Goal: Task Accomplishment & Management: Use online tool/utility

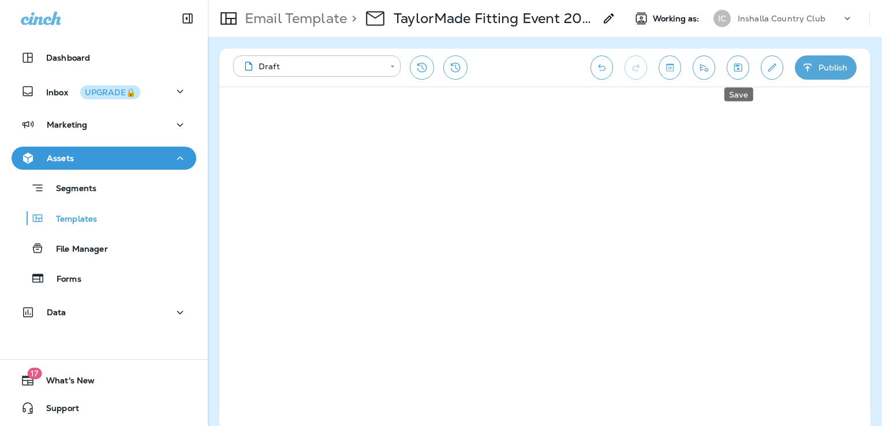
click at [746, 65] on button "Save" at bounding box center [738, 67] width 23 height 24
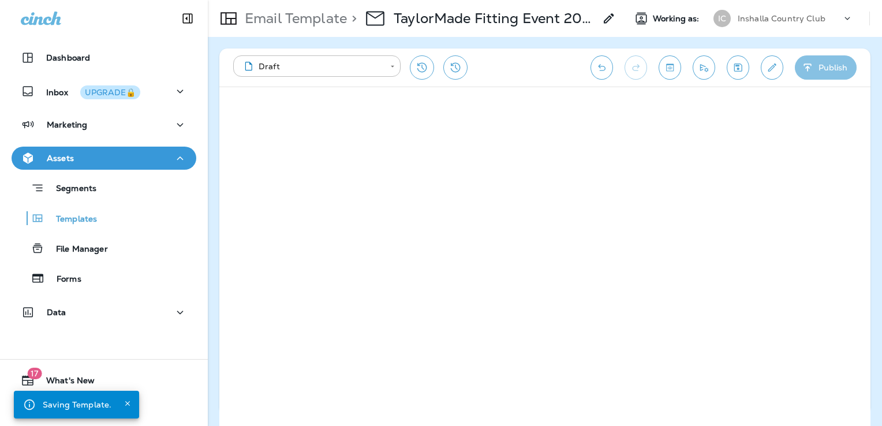
click at [824, 66] on button "Publish" at bounding box center [826, 67] width 62 height 24
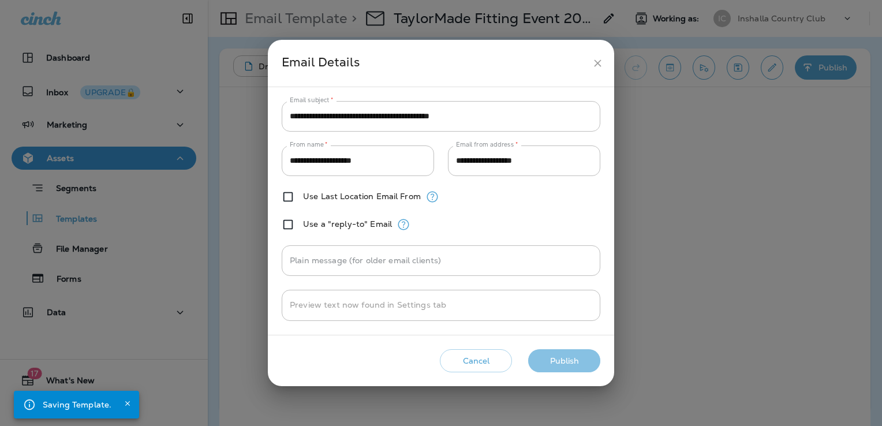
click at [575, 360] on button "Publish" at bounding box center [564, 361] width 72 height 24
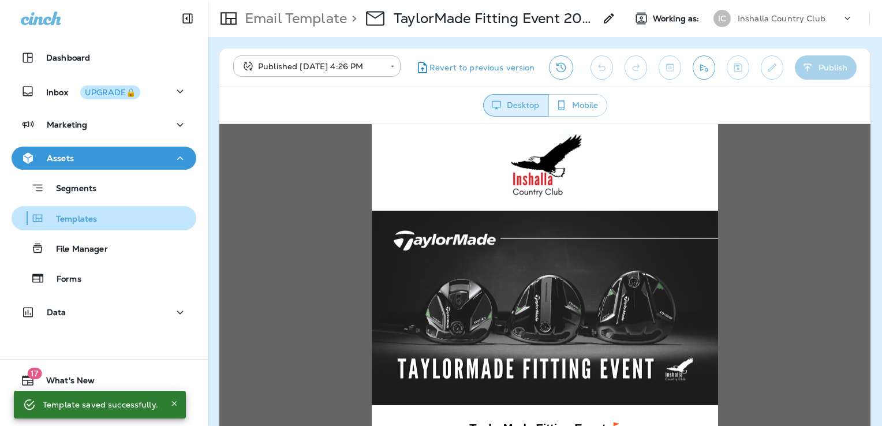
click at [121, 222] on div "Templates" at bounding box center [104, 218] width 176 height 17
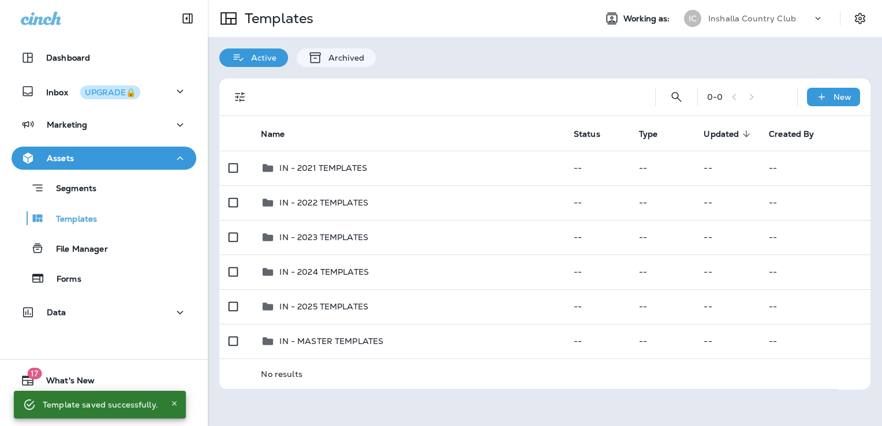
click at [765, 20] on p "Inshalla Country Club" at bounding box center [752, 18] width 88 height 9
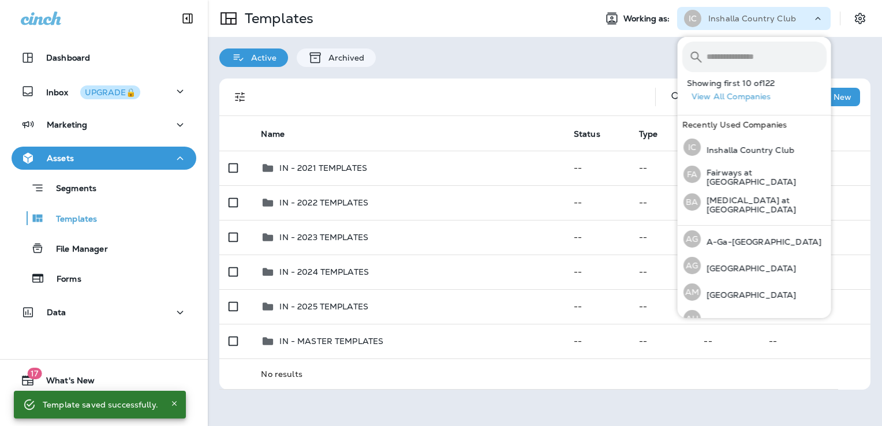
click at [738, 58] on input "text" at bounding box center [767, 57] width 120 height 31
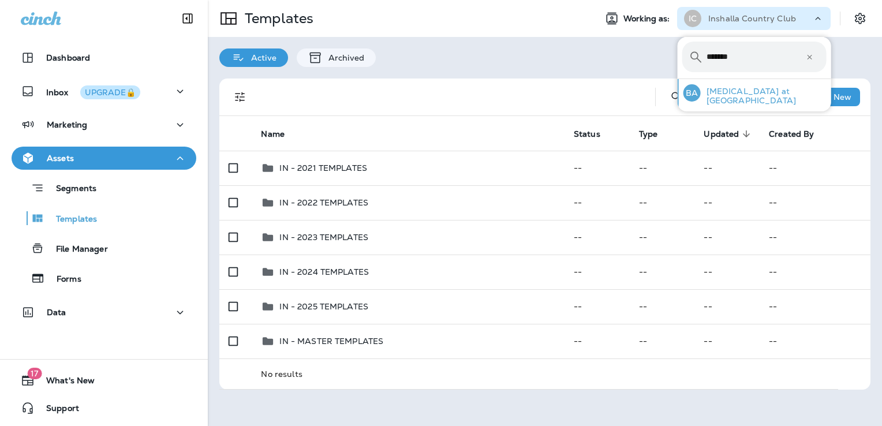
type input "*******"
click at [737, 100] on div "BA Bayonet at Puppy Creek" at bounding box center [755, 93] width 152 height 28
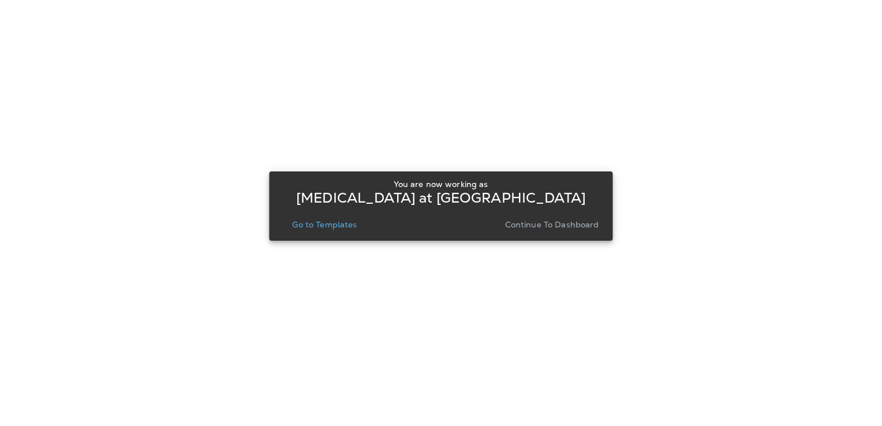
click at [331, 226] on p "Go to Templates" at bounding box center [324, 224] width 65 height 9
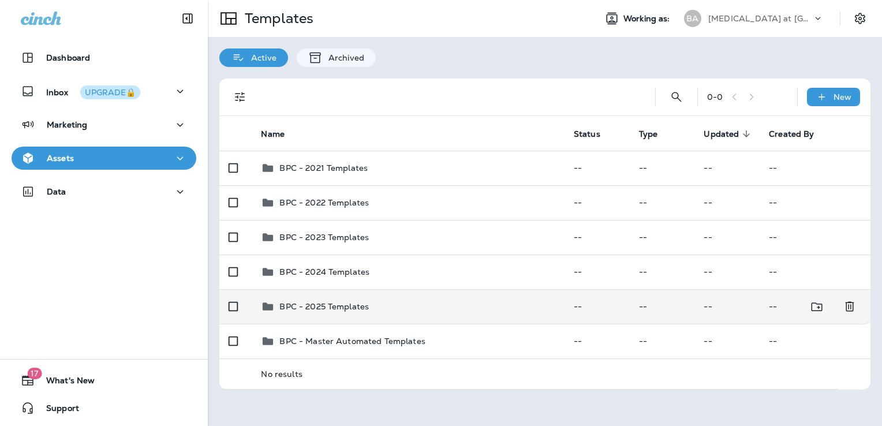
click at [385, 304] on div "BPC - 2025 Templates" at bounding box center [408, 307] width 294 height 14
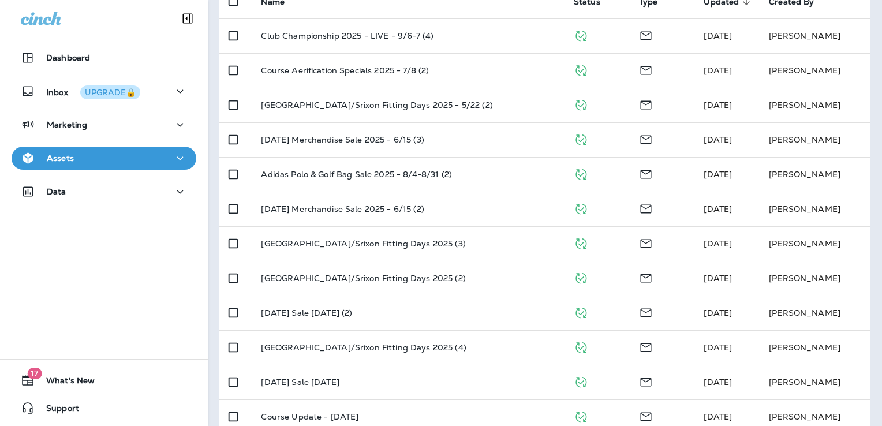
scroll to position [25, 0]
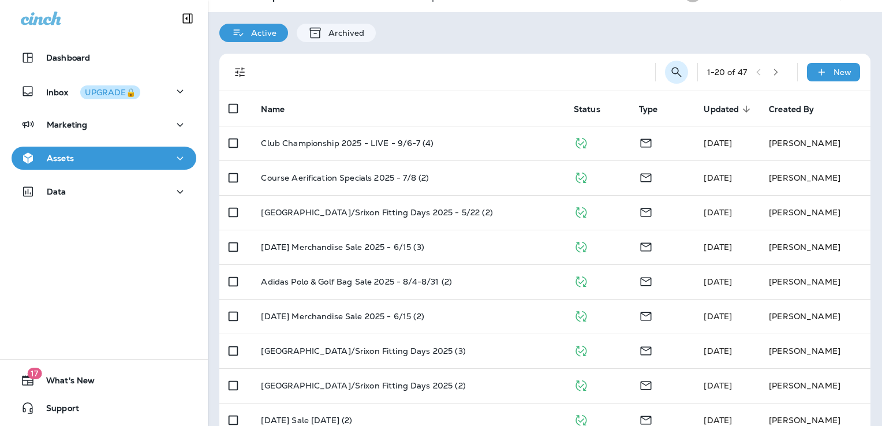
click at [671, 73] on icon "Search Templates" at bounding box center [677, 72] width 14 height 14
click at [610, 79] on input "text" at bounding box center [625, 71] width 103 height 31
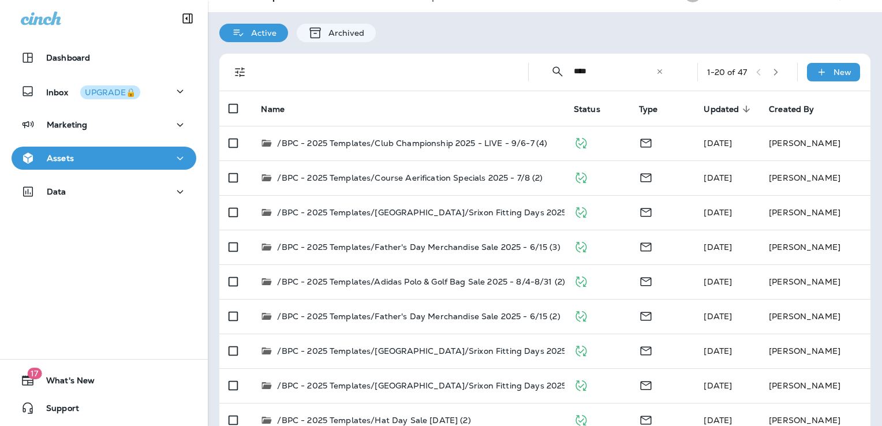
scroll to position [0, 0]
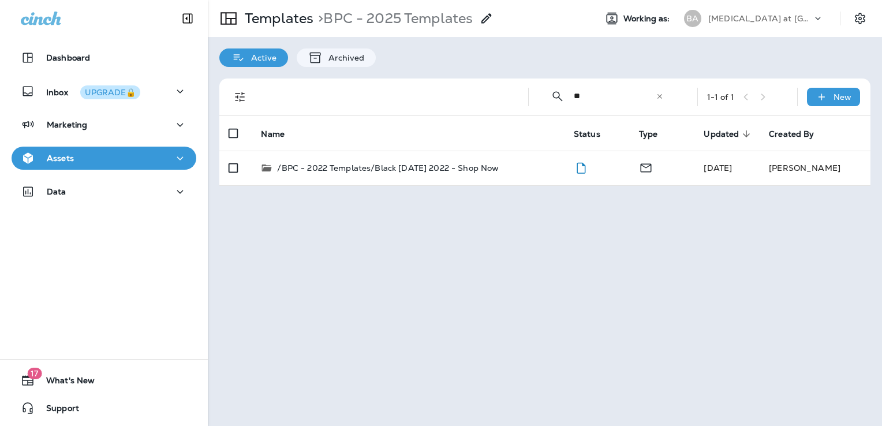
type input "*"
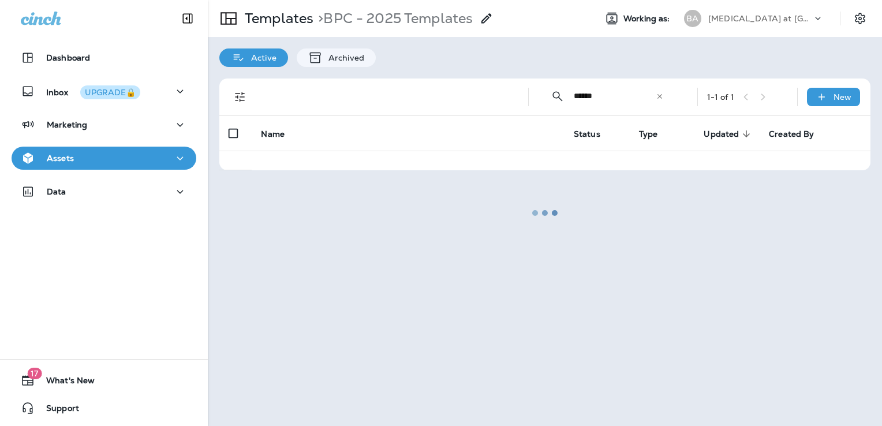
type input "******"
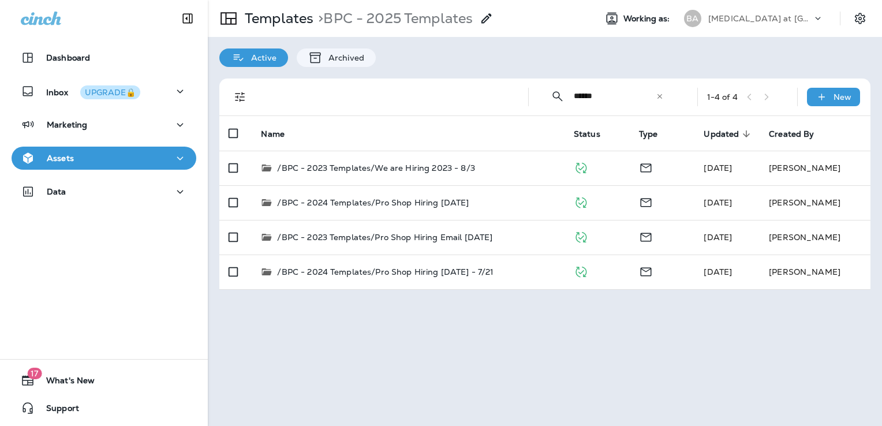
click at [662, 98] on icon at bounding box center [659, 96] width 5 height 5
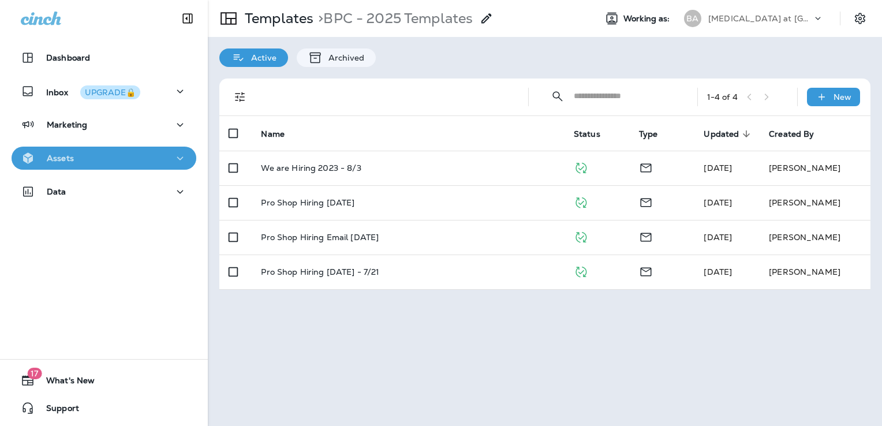
click at [130, 152] on div "Assets" at bounding box center [104, 158] width 166 height 14
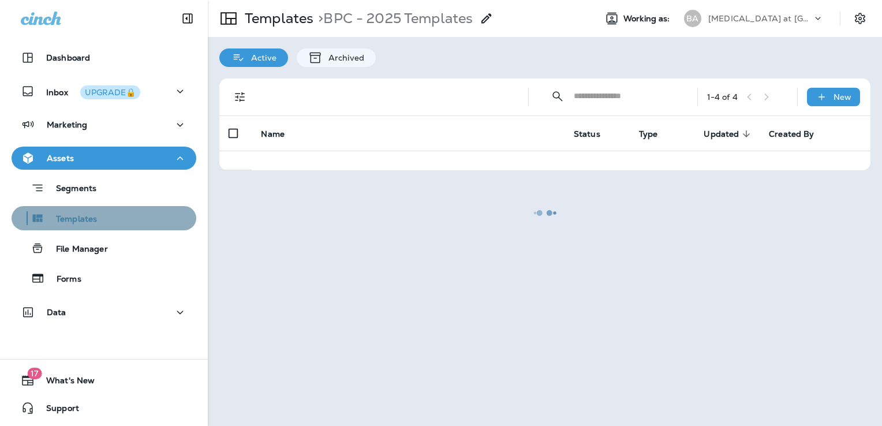
click at [109, 222] on div "Templates" at bounding box center [104, 218] width 176 height 17
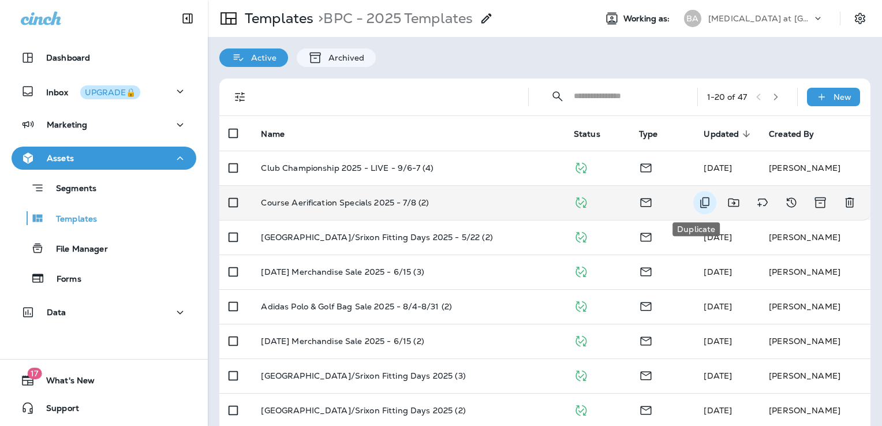
click at [698, 202] on icon "Duplicate" at bounding box center [705, 203] width 14 height 14
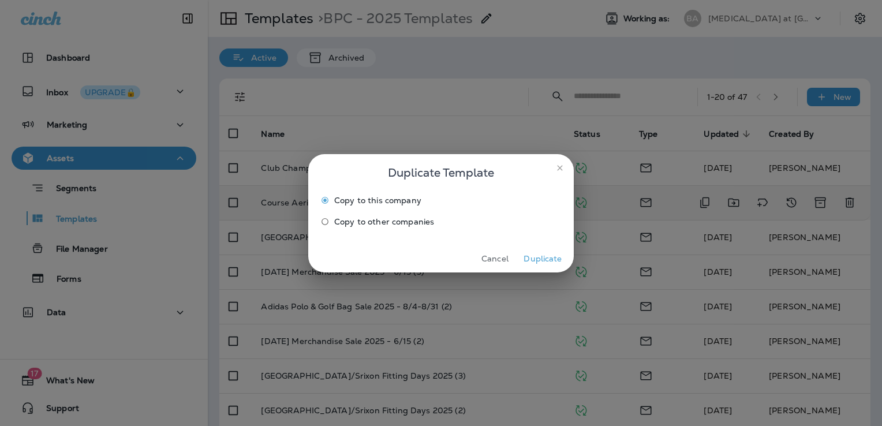
click at [540, 260] on button "Duplicate" at bounding box center [542, 259] width 43 height 18
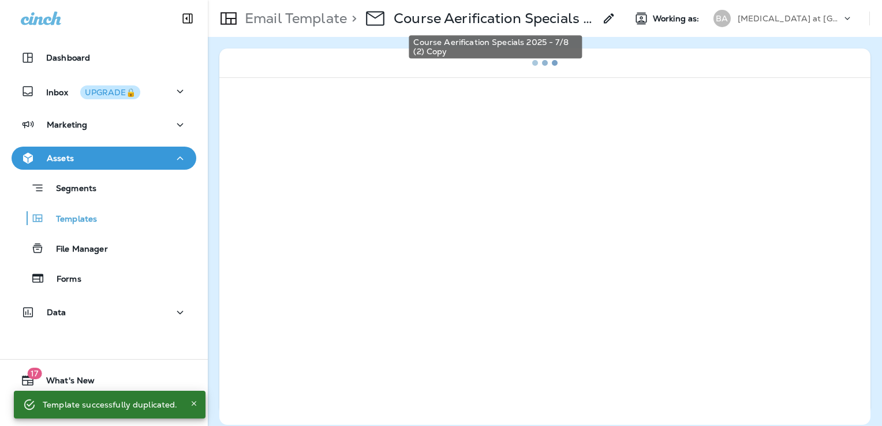
click at [540, 22] on p "Course Aerification Specials 2025 - 7/8 (2) Copy" at bounding box center [494, 18] width 201 height 17
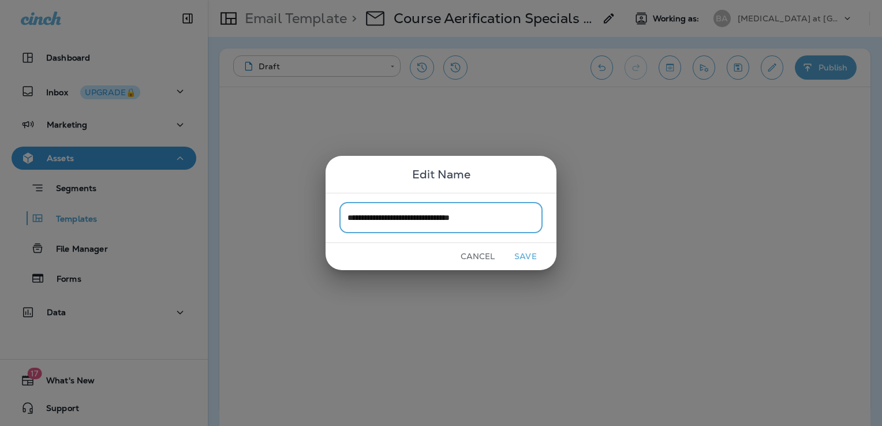
type input "**********"
click at [529, 251] on button "Save" at bounding box center [525, 257] width 43 height 18
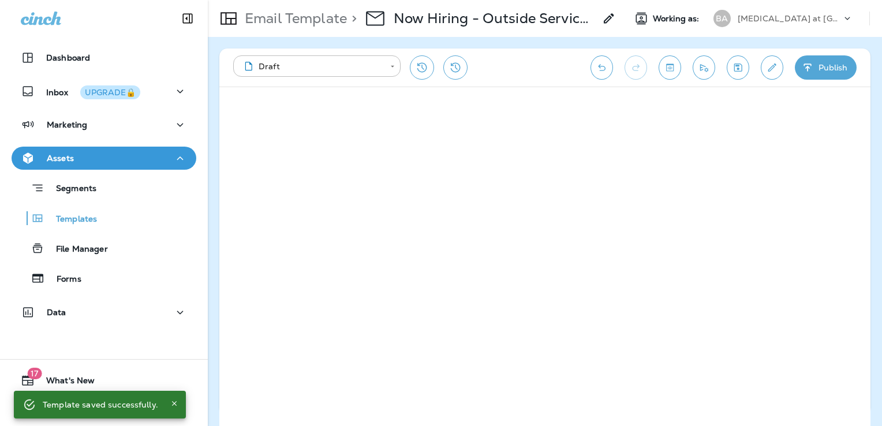
click at [734, 63] on icon "Save" at bounding box center [738, 68] width 12 height 12
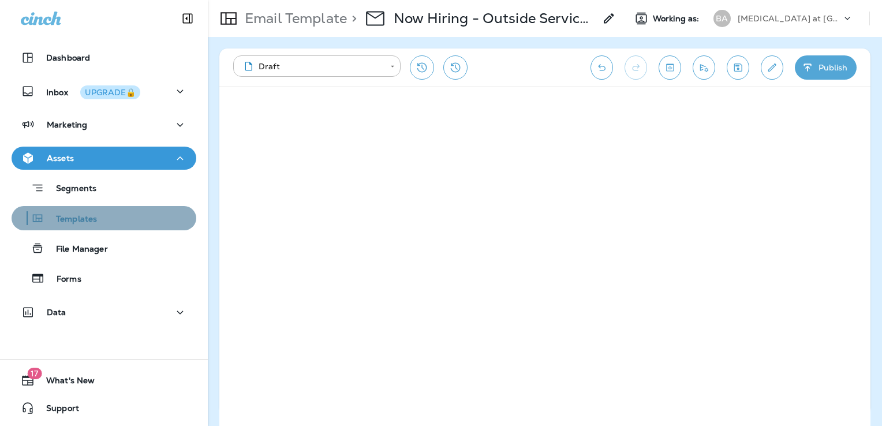
click at [115, 219] on div "Templates" at bounding box center [104, 218] width 176 height 17
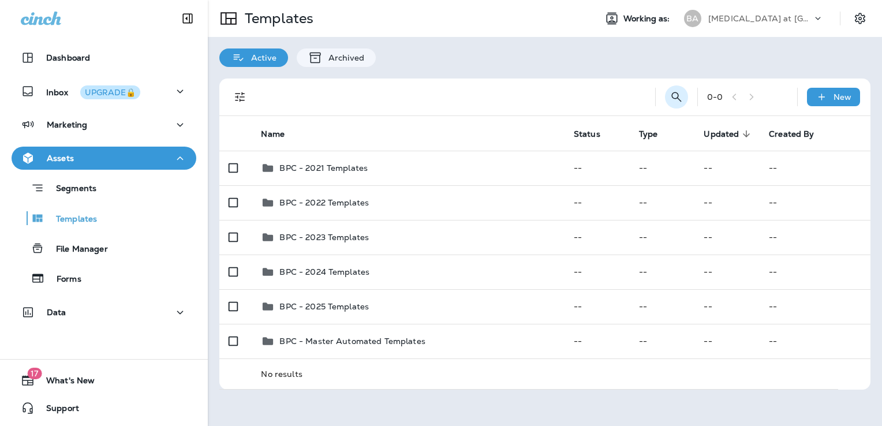
click at [680, 96] on icon "Search Templates" at bounding box center [677, 97] width 14 height 14
click at [627, 96] on input "text" at bounding box center [625, 96] width 103 height 31
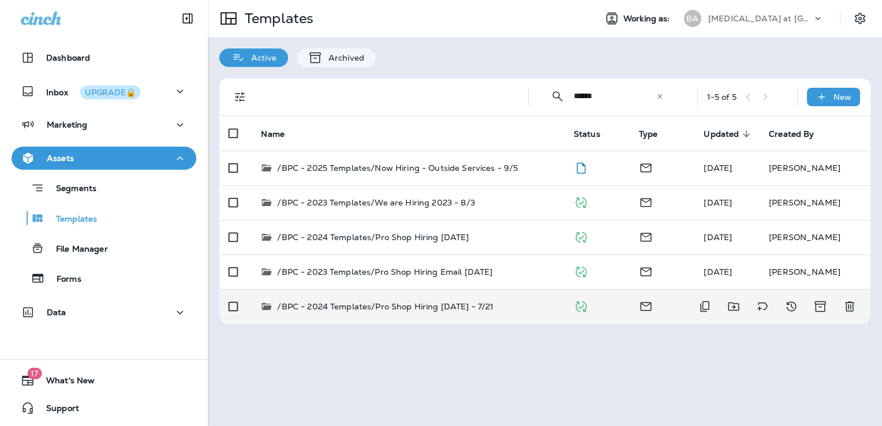
type input "******"
click at [507, 304] on div "/BPC - 2024 Templates/Pro Shop Hiring 2024 July - 7/21" at bounding box center [408, 307] width 294 height 12
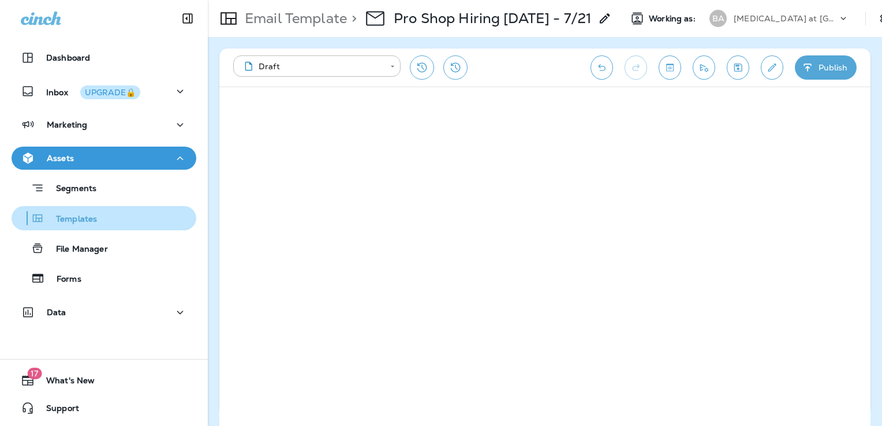
click at [95, 223] on p "Templates" at bounding box center [70, 219] width 53 height 11
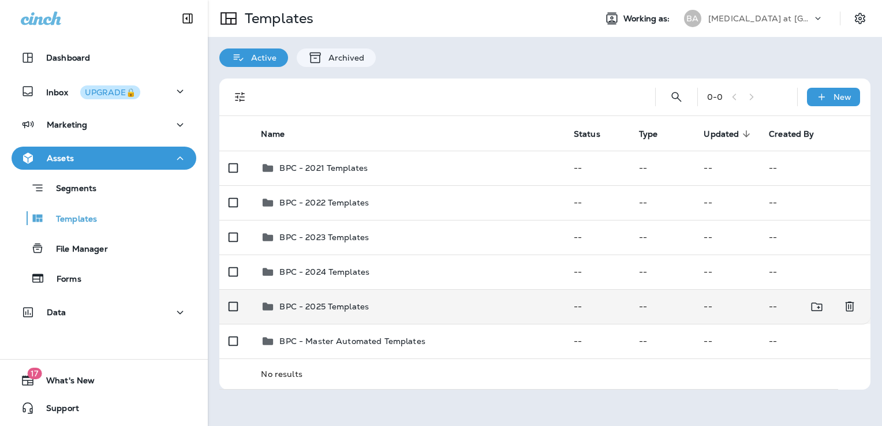
click at [453, 312] on div "BPC - 2025 Templates" at bounding box center [408, 307] width 294 height 14
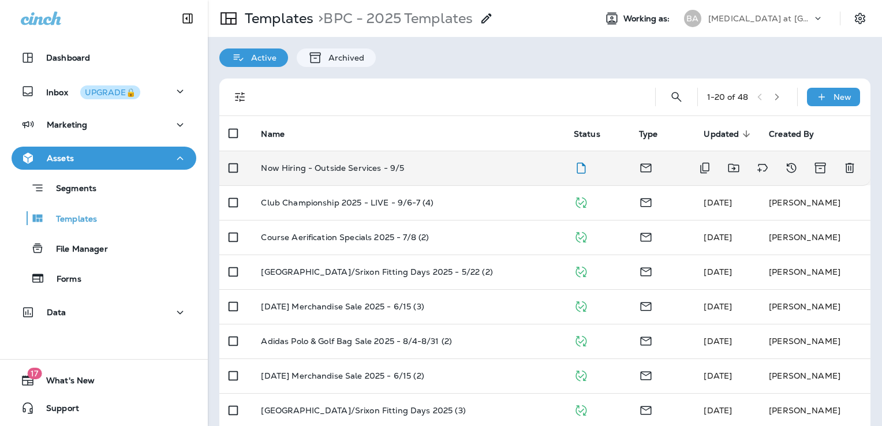
click at [473, 174] on td "Now Hiring - Outside Services - 9/5" at bounding box center [408, 168] width 312 height 35
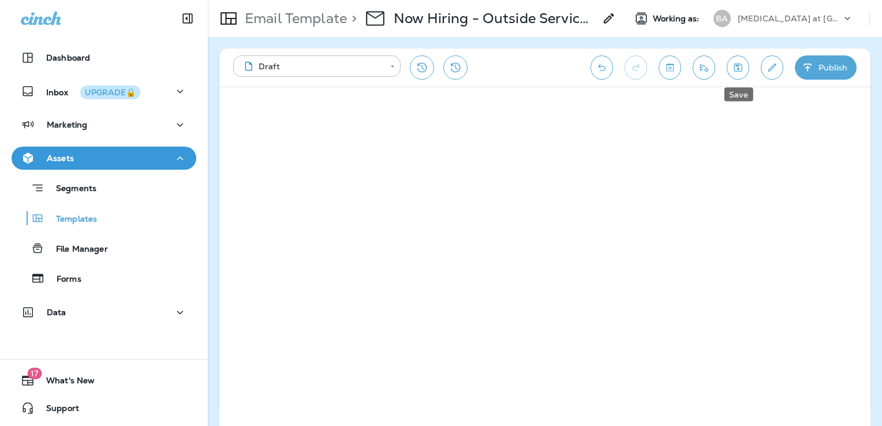
click at [739, 63] on icon "Save" at bounding box center [738, 68] width 12 height 12
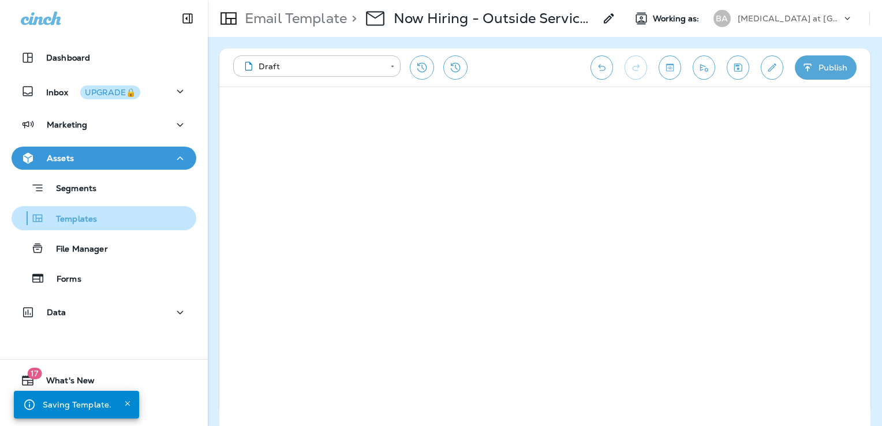
click at [92, 220] on p "Templates" at bounding box center [70, 219] width 53 height 11
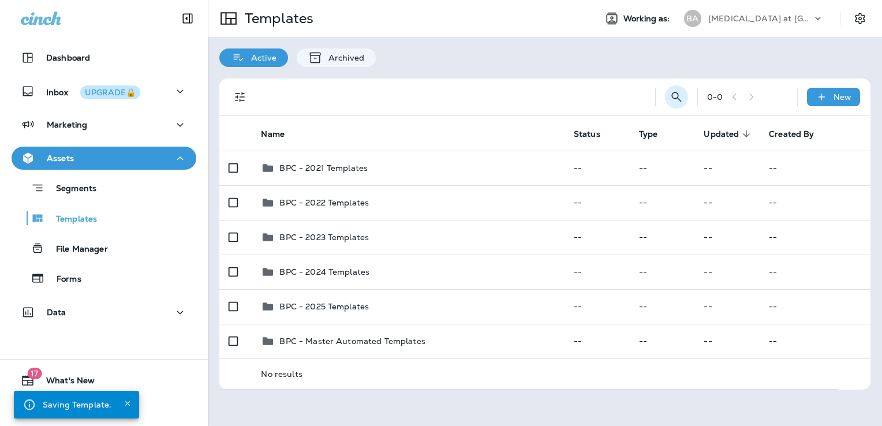
click at [680, 94] on icon "Search Templates" at bounding box center [677, 97] width 14 height 14
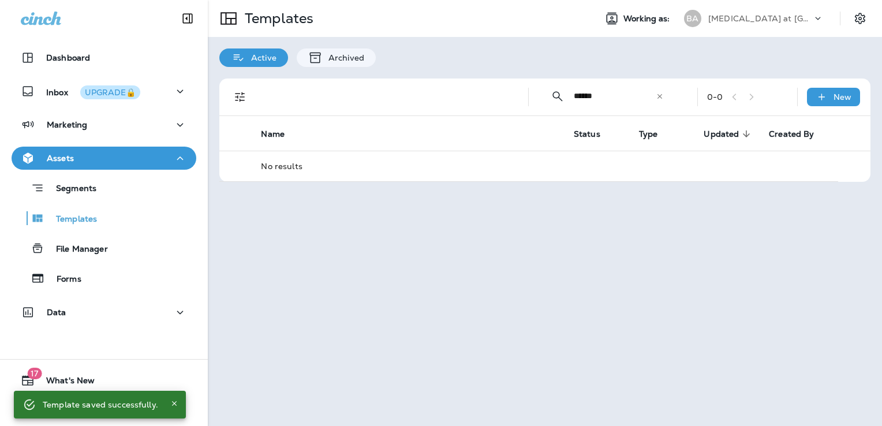
type input "******"
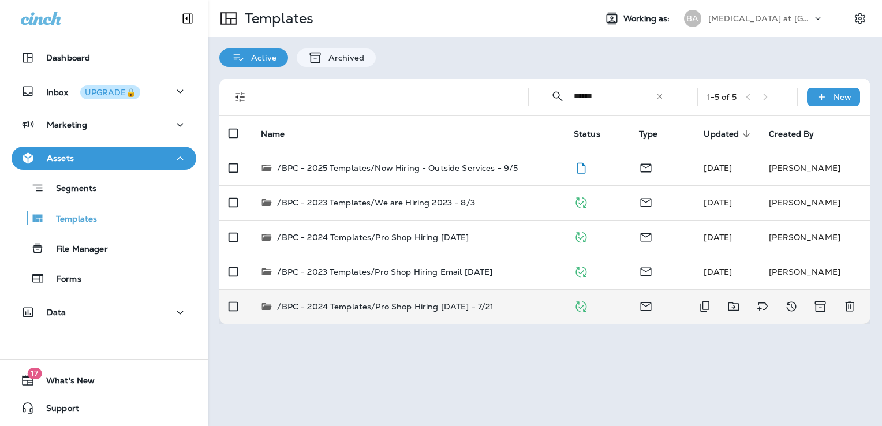
click at [471, 308] on p "/BPC - 2024 Templates/Pro Shop Hiring 2024 July - 7/21" at bounding box center [385, 307] width 216 height 12
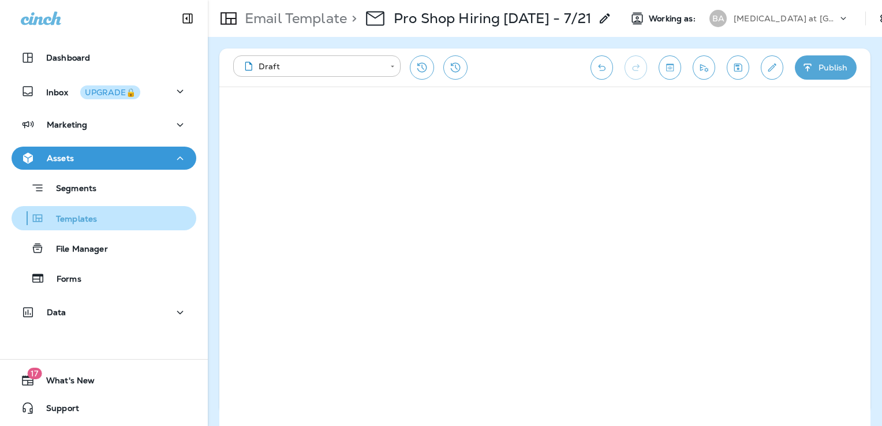
click at [122, 222] on div "Templates" at bounding box center [104, 218] width 176 height 17
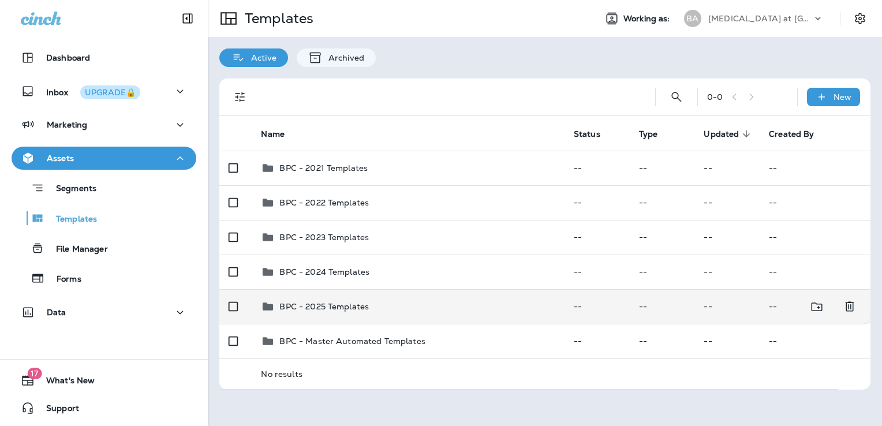
click at [418, 302] on div "BPC - 2025 Templates" at bounding box center [408, 307] width 294 height 14
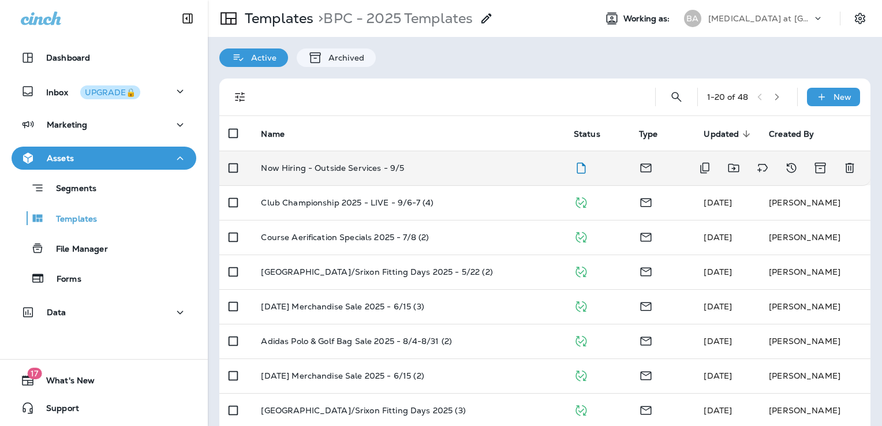
click at [446, 176] on td "Now Hiring - Outside Services - 9/5" at bounding box center [408, 168] width 312 height 35
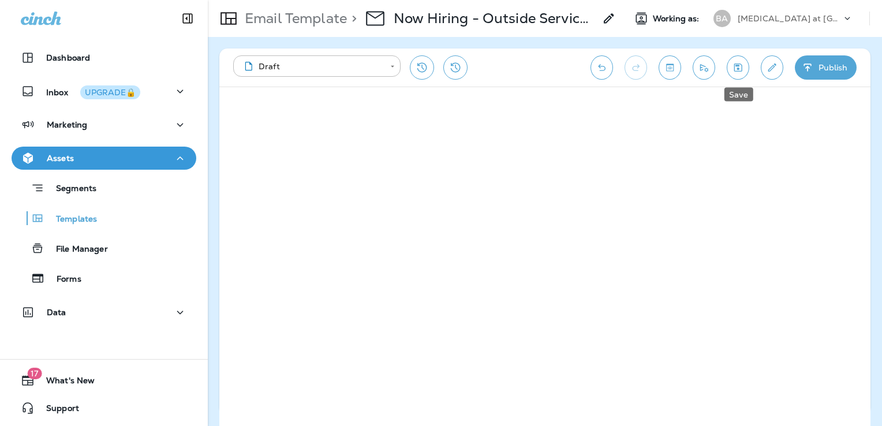
click at [741, 61] on button "Save" at bounding box center [738, 67] width 23 height 24
click at [775, 68] on icon "Edit details" at bounding box center [772, 68] width 12 height 12
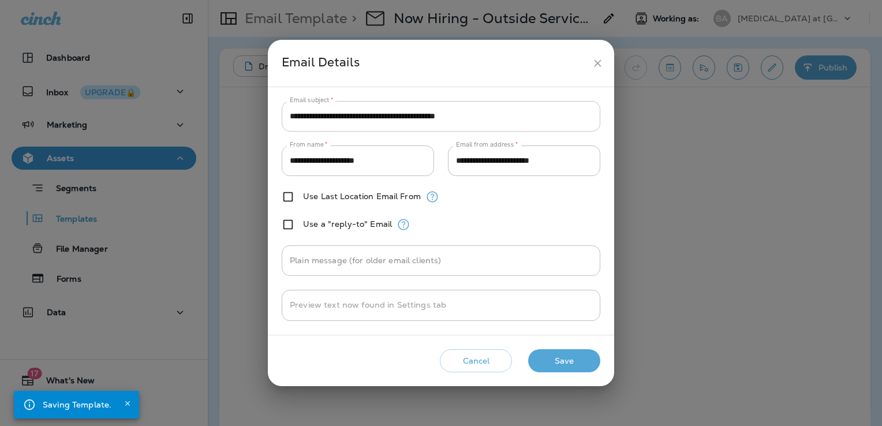
click at [370, 117] on input "**********" at bounding box center [441, 116] width 319 height 31
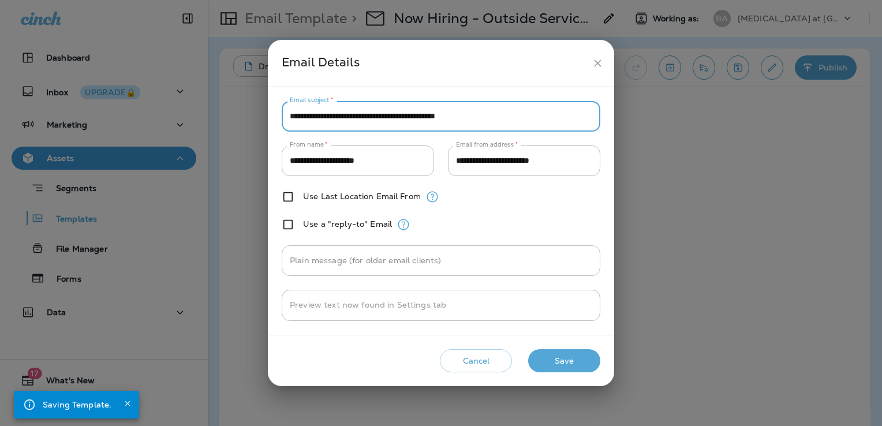
click at [370, 117] on input "**********" at bounding box center [441, 116] width 319 height 31
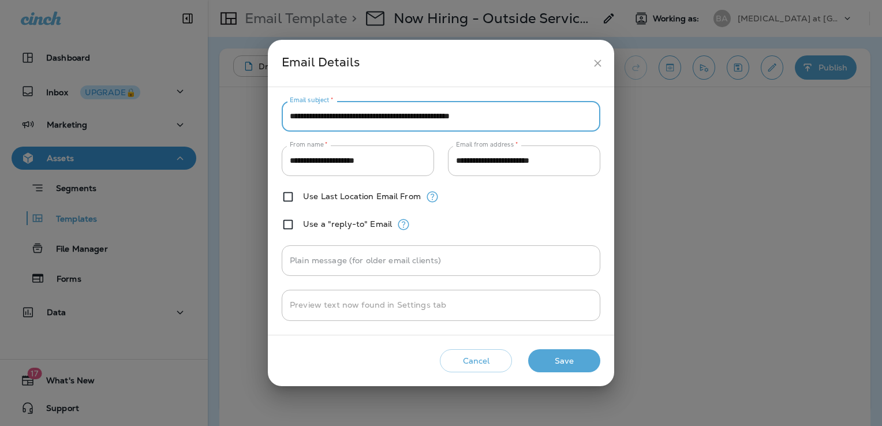
type input "**********"
click at [589, 366] on button "Save" at bounding box center [564, 361] width 72 height 24
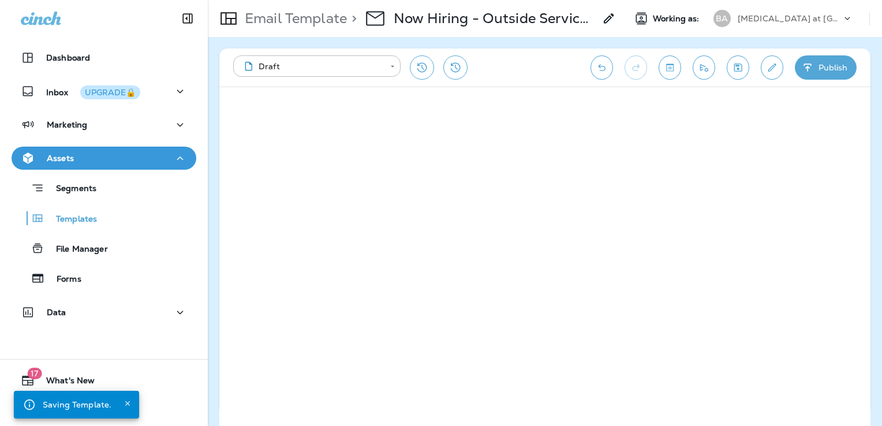
click at [744, 70] on icon "Save" at bounding box center [738, 68] width 12 height 12
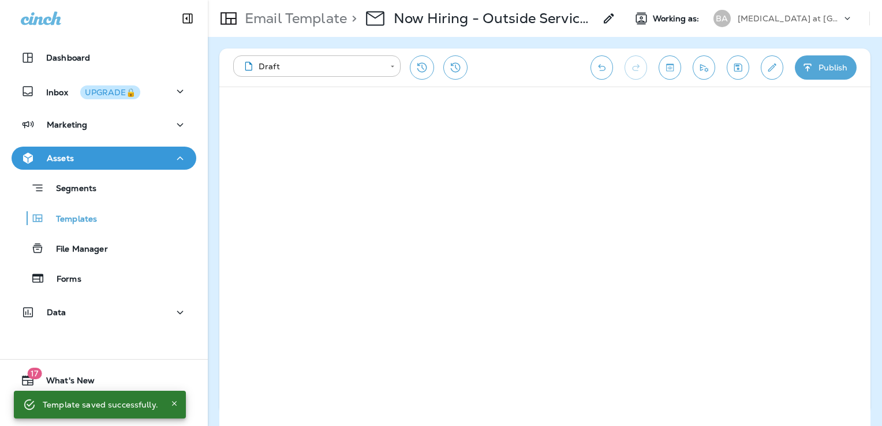
click at [738, 66] on icon "Save" at bounding box center [738, 68] width 12 height 12
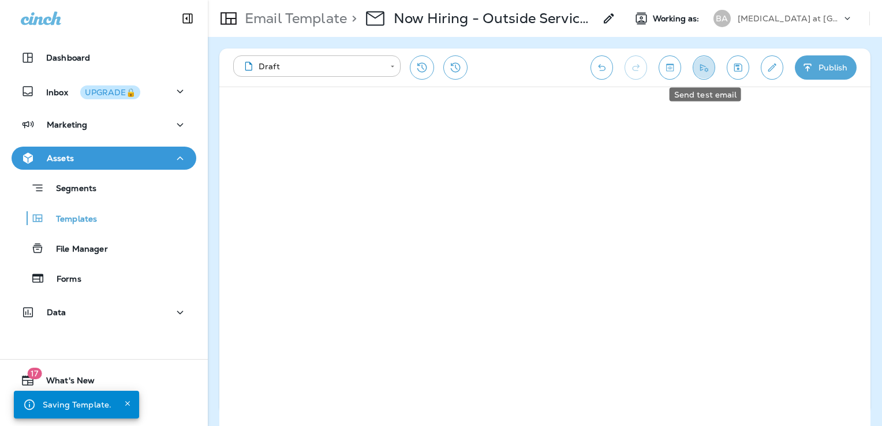
click at [708, 66] on icon "Send test email" at bounding box center [704, 68] width 12 height 12
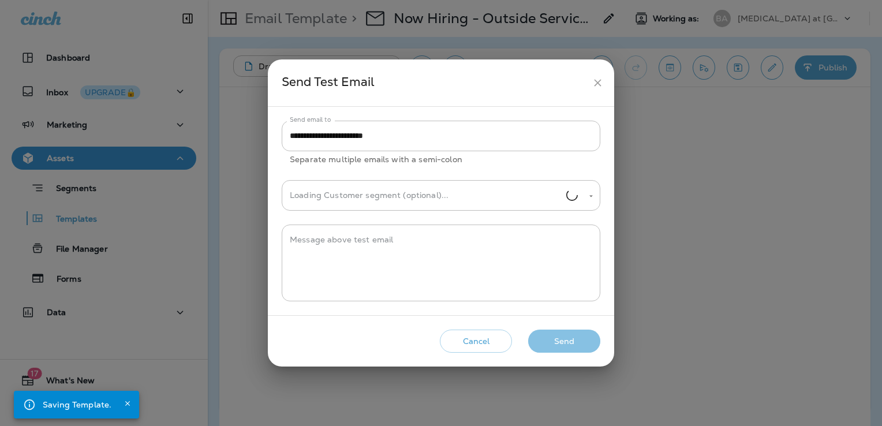
click at [587, 341] on button "Send" at bounding box center [564, 342] width 72 height 24
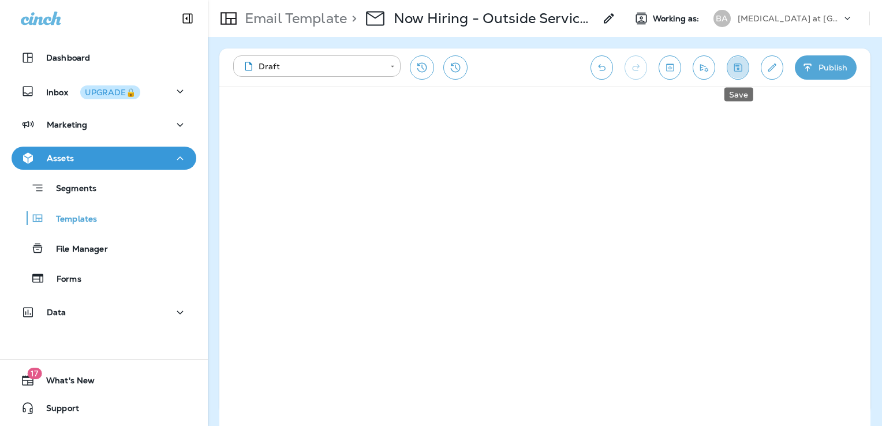
click at [742, 65] on icon "Save" at bounding box center [738, 68] width 8 height 8
click at [701, 65] on icon "Send test email" at bounding box center [704, 68] width 8 height 8
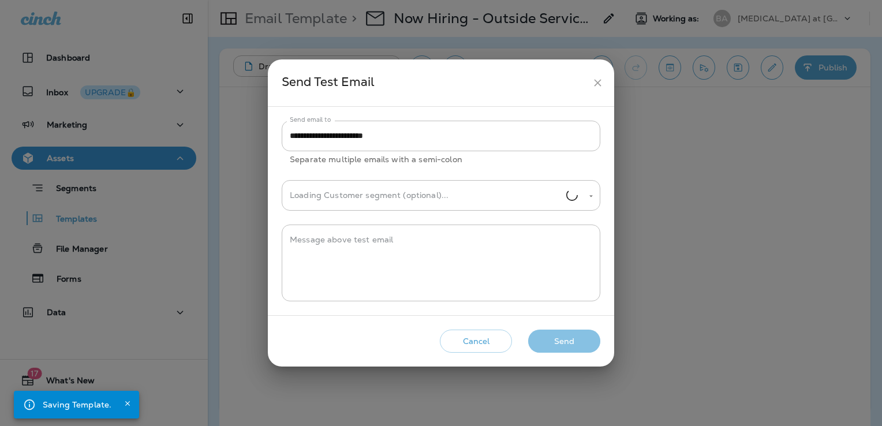
drag, startPoint x: 568, startPoint y: 338, endPoint x: 587, endPoint y: 322, distance: 24.5
click at [568, 338] on button "Send" at bounding box center [564, 342] width 72 height 24
